Goal: Information Seeking & Learning: Learn about a topic

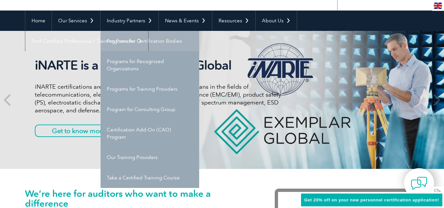
scroll to position [52, 0]
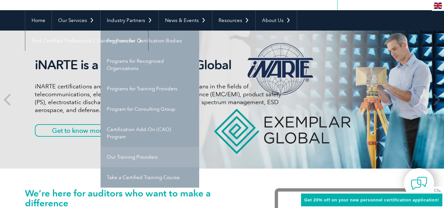
click at [136, 160] on link "Our Training Providers" at bounding box center [150, 157] width 99 height 20
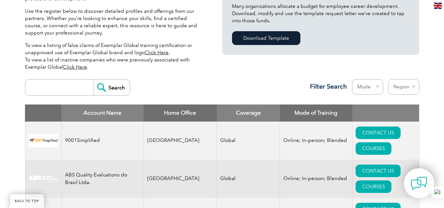
scroll to position [193, 0]
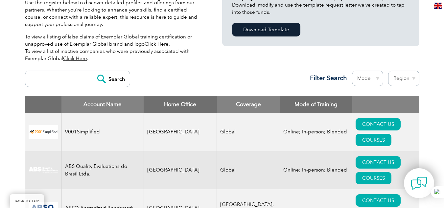
click at [402, 78] on select "Region [GEOGRAPHIC_DATA] [GEOGRAPHIC_DATA] [GEOGRAPHIC_DATA] [GEOGRAPHIC_DATA] …" at bounding box center [403, 78] width 31 height 15
select select "[GEOGRAPHIC_DATA]"
click at [388, 71] on select "Region [GEOGRAPHIC_DATA] [GEOGRAPHIC_DATA] [GEOGRAPHIC_DATA] [GEOGRAPHIC_DATA] …" at bounding box center [403, 78] width 31 height 15
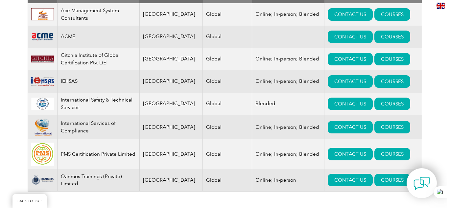
scroll to position [303, 0]
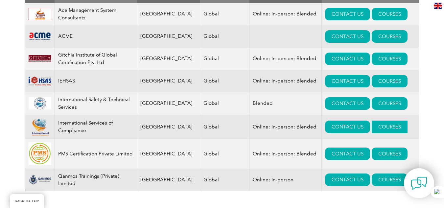
click at [384, 127] on link "COURSES" at bounding box center [390, 127] width 36 height 12
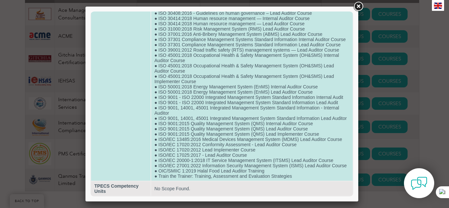
scroll to position [278, 0]
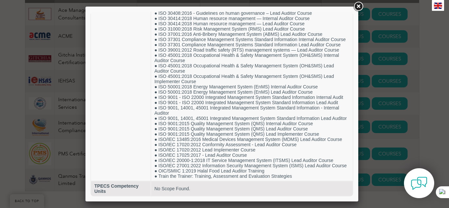
click at [358, 8] on link at bounding box center [359, 7] width 12 height 12
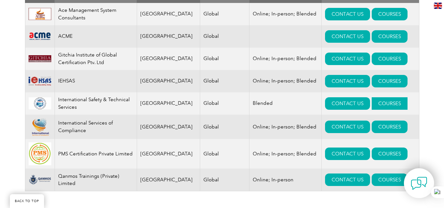
click at [376, 102] on link "COURSES" at bounding box center [390, 103] width 36 height 12
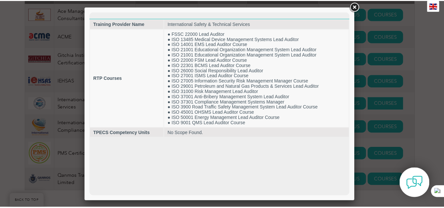
scroll to position [0, 0]
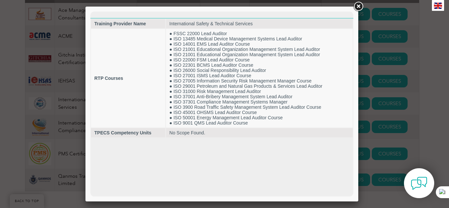
click at [360, 7] on link at bounding box center [359, 7] width 12 height 12
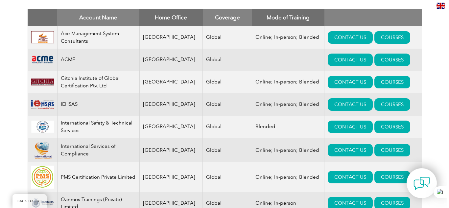
scroll to position [280, 0]
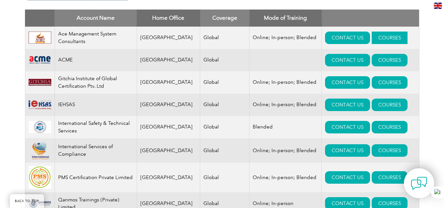
click at [372, 36] on link "COURSES" at bounding box center [390, 38] width 36 height 12
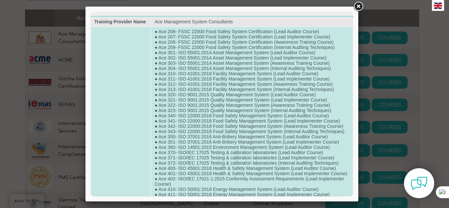
scroll to position [0, 0]
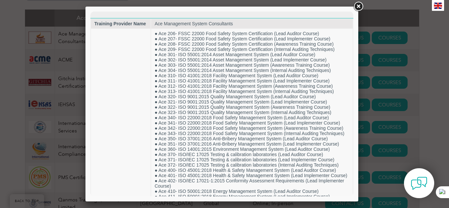
click at [359, 4] on link at bounding box center [359, 7] width 12 height 12
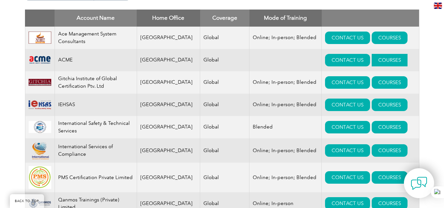
click at [374, 60] on link "COURSES" at bounding box center [390, 60] width 36 height 12
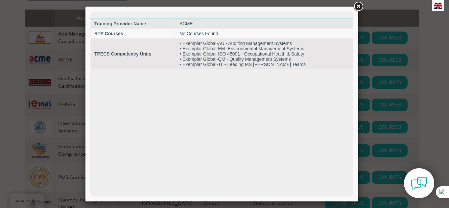
click at [358, 7] on link at bounding box center [359, 7] width 12 height 12
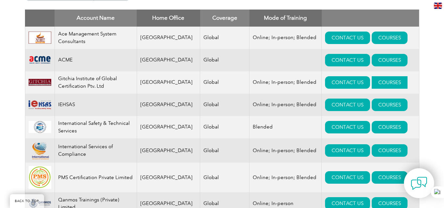
click at [380, 81] on link "COURSES" at bounding box center [390, 82] width 36 height 12
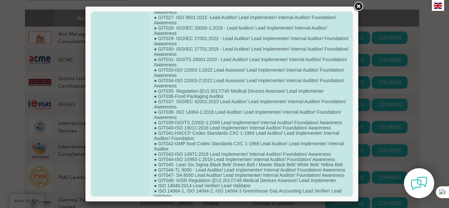
scroll to position [320, 0]
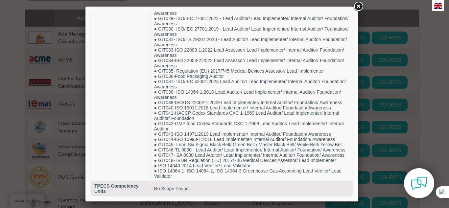
click at [359, 6] on link at bounding box center [359, 7] width 12 height 12
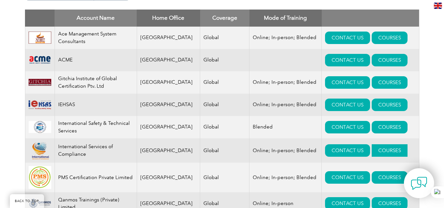
click at [376, 154] on link "COURSES" at bounding box center [390, 150] width 36 height 12
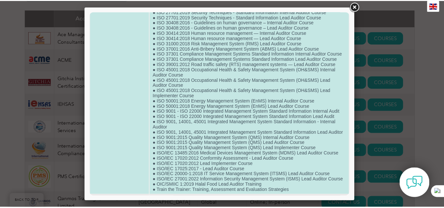
scroll to position [278, 0]
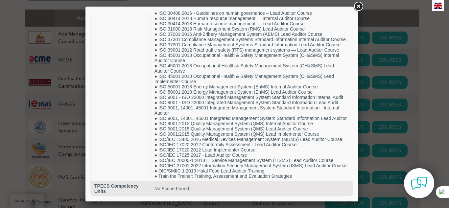
click at [360, 6] on link at bounding box center [359, 7] width 12 height 12
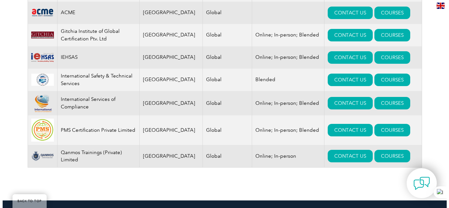
scroll to position [330, 0]
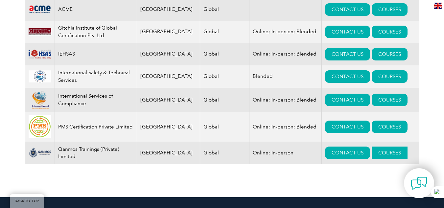
click at [378, 155] on link "COURSES" at bounding box center [390, 153] width 36 height 12
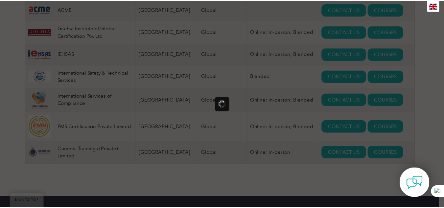
scroll to position [0, 0]
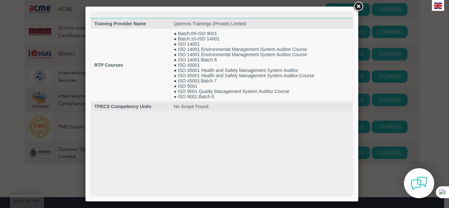
click at [360, 7] on link at bounding box center [359, 7] width 12 height 12
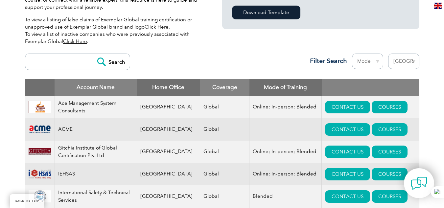
scroll to position [211, 0]
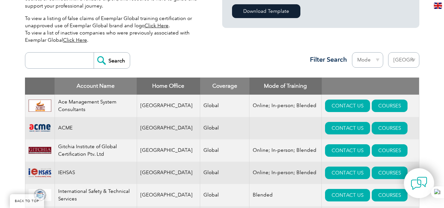
click at [397, 58] on select "Region Australia Bahrain Bangladesh Brazil Canada Colombia Dominican Republic E…" at bounding box center [403, 59] width 31 height 15
select select "Bangladesh"
click at [388, 52] on select "Region [GEOGRAPHIC_DATA] [GEOGRAPHIC_DATA] [GEOGRAPHIC_DATA] [GEOGRAPHIC_DATA] …" at bounding box center [403, 59] width 31 height 15
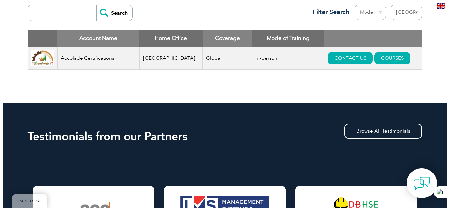
scroll to position [260, 0]
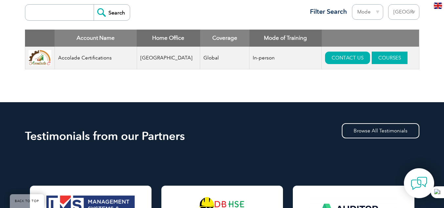
click at [386, 61] on link "COURSES" at bounding box center [390, 58] width 36 height 12
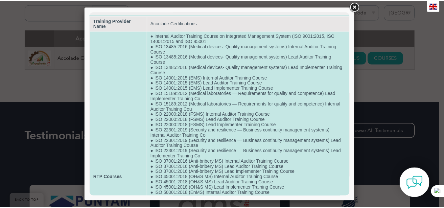
scroll to position [0, 0]
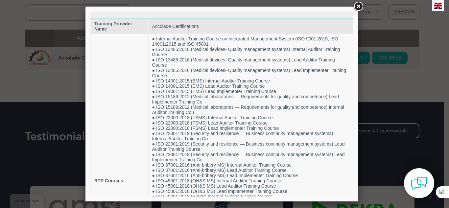
click at [358, 7] on link at bounding box center [359, 7] width 12 height 12
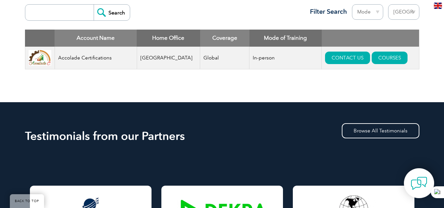
click at [400, 17] on select "Region [GEOGRAPHIC_DATA] [GEOGRAPHIC_DATA] [GEOGRAPHIC_DATA] [GEOGRAPHIC_DATA] …" at bounding box center [403, 11] width 31 height 15
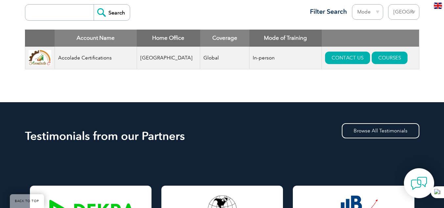
select select "[GEOGRAPHIC_DATA]"
click at [388, 4] on select "Region [GEOGRAPHIC_DATA] [GEOGRAPHIC_DATA] [GEOGRAPHIC_DATA] [GEOGRAPHIC_DATA] …" at bounding box center [403, 11] width 31 height 15
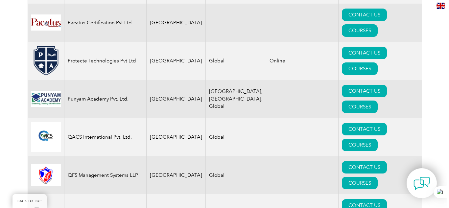
scroll to position [1187, 0]
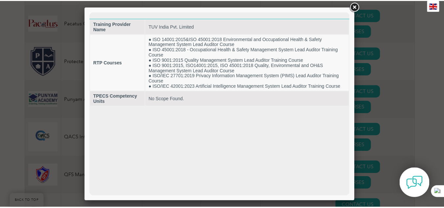
scroll to position [0, 0]
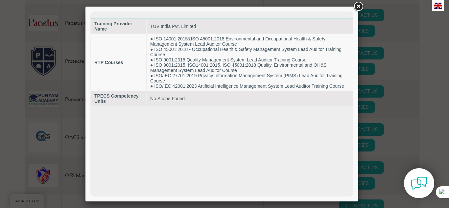
click at [359, 7] on link at bounding box center [359, 7] width 12 height 12
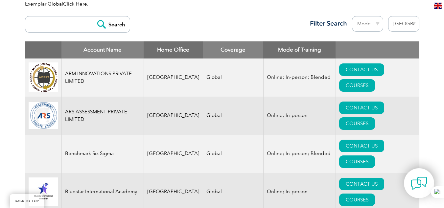
scroll to position [247, 0]
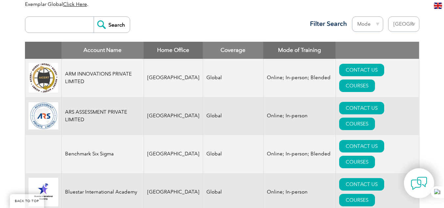
click at [405, 26] on select "Region [GEOGRAPHIC_DATA] [GEOGRAPHIC_DATA] [GEOGRAPHIC_DATA] [GEOGRAPHIC_DATA] …" at bounding box center [403, 23] width 31 height 15
select select "[GEOGRAPHIC_DATA]"
click at [388, 16] on select "Region [GEOGRAPHIC_DATA] [GEOGRAPHIC_DATA] [GEOGRAPHIC_DATA] [GEOGRAPHIC_DATA] …" at bounding box center [403, 23] width 31 height 15
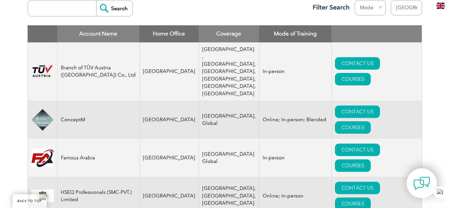
scroll to position [263, 0]
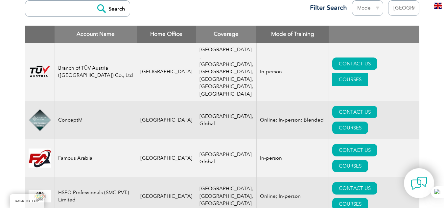
click at [368, 73] on link "COURSES" at bounding box center [351, 79] width 36 height 12
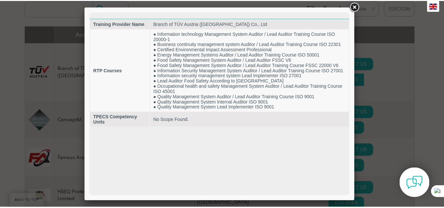
scroll to position [0, 0]
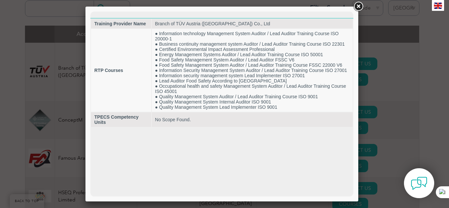
click at [358, 6] on link at bounding box center [359, 7] width 12 height 12
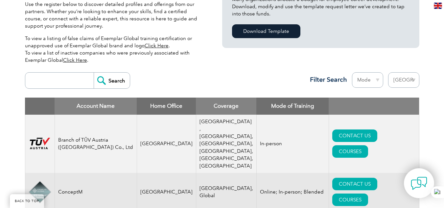
scroll to position [191, 0]
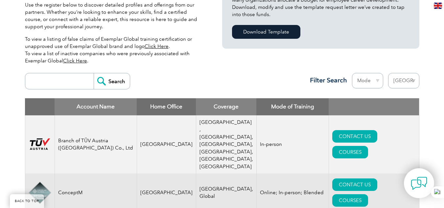
click at [406, 80] on select "Region [GEOGRAPHIC_DATA] [GEOGRAPHIC_DATA] [GEOGRAPHIC_DATA] [GEOGRAPHIC_DATA] …" at bounding box center [403, 80] width 31 height 15
select select "[GEOGRAPHIC_DATA]"
click at [388, 73] on select "Region Australia Bahrain Bangladesh Brazil Canada Colombia Dominican Republic E…" at bounding box center [403, 80] width 31 height 15
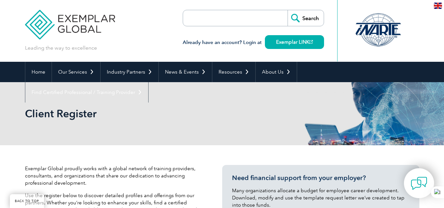
select select "[GEOGRAPHIC_DATA]"
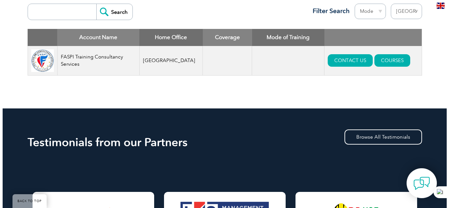
scroll to position [260, 0]
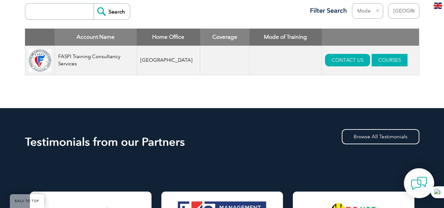
click at [384, 65] on link "COURSES" at bounding box center [390, 60] width 36 height 12
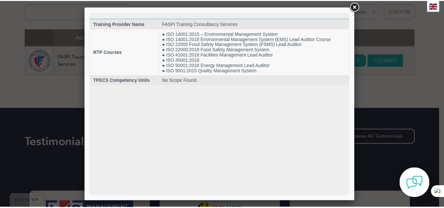
scroll to position [0, 0]
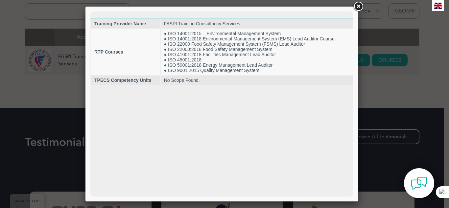
click at [359, 4] on link at bounding box center [359, 7] width 12 height 12
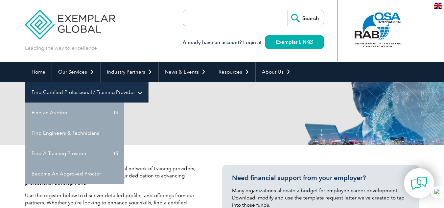
click at [148, 82] on link "Find Certified Professional / Training Provider" at bounding box center [86, 92] width 123 height 20
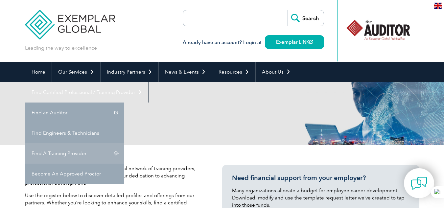
click at [124, 143] on link "Find A Training Provider" at bounding box center [74, 153] width 99 height 20
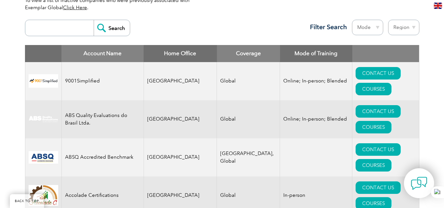
scroll to position [244, 0]
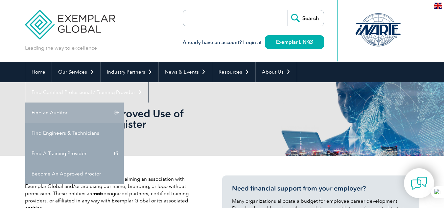
click at [124, 103] on link "Find an Auditor" at bounding box center [74, 113] width 99 height 20
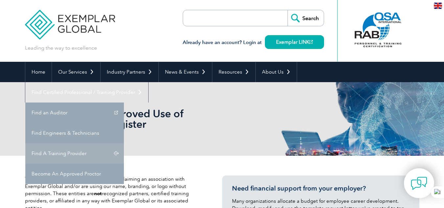
click at [124, 143] on link "Find A Training Provider" at bounding box center [74, 153] width 99 height 20
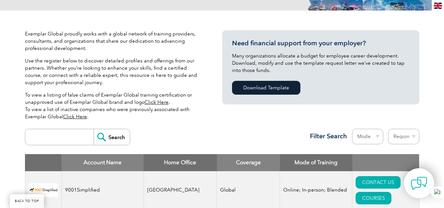
scroll to position [135, 0]
click at [404, 132] on select "Region Australia Bahrain Bangladesh Brazil Canada Colombia Dominican Republic E…" at bounding box center [403, 136] width 31 height 15
select select "[GEOGRAPHIC_DATA]"
click at [388, 129] on select "Region Australia Bahrain Bangladesh Brazil Canada Colombia Dominican Republic E…" at bounding box center [403, 136] width 31 height 15
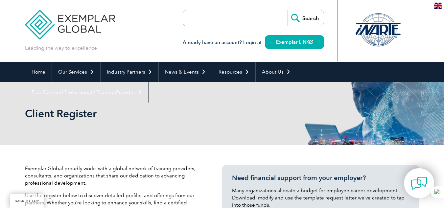
select select "[GEOGRAPHIC_DATA]"
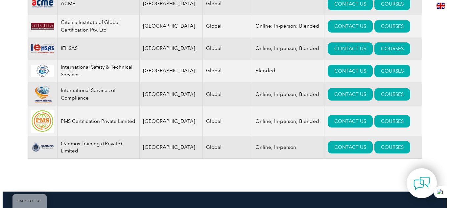
scroll to position [337, 0]
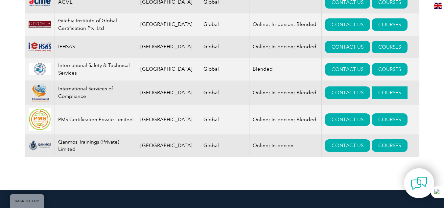
click at [372, 91] on link "COURSES" at bounding box center [390, 93] width 36 height 12
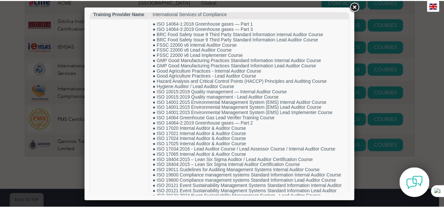
scroll to position [0, 0]
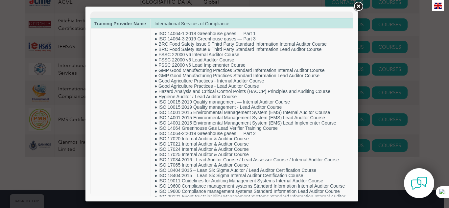
click at [264, 23] on td "International Services of Compliance" at bounding box center [252, 23] width 202 height 9
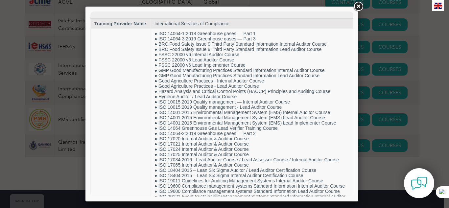
click at [358, 6] on link at bounding box center [359, 7] width 12 height 12
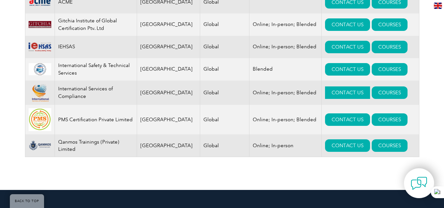
click at [334, 90] on link "CONTACT US" at bounding box center [347, 93] width 45 height 12
